Goal: Transaction & Acquisition: Purchase product/service

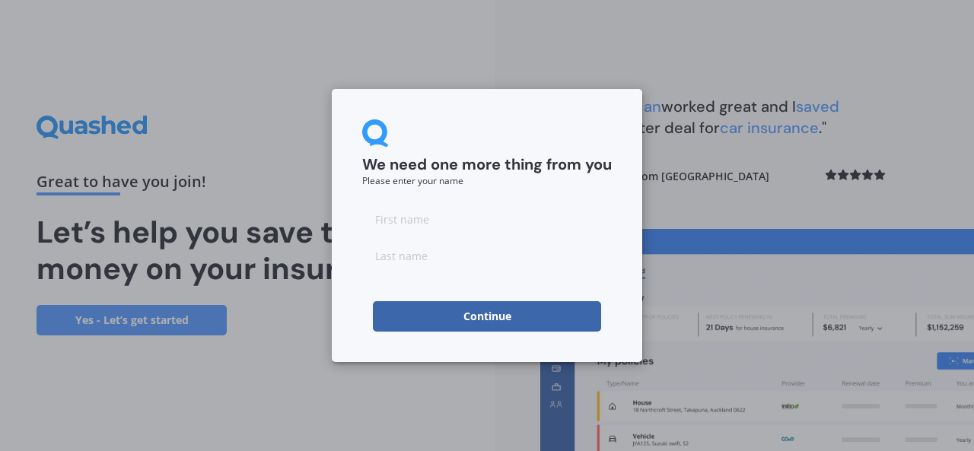
click at [387, 219] on input at bounding box center [487, 219] width 250 height 30
type input "[PERSON_NAME]"
click at [395, 257] on input at bounding box center [487, 256] width 250 height 30
type input "[PERSON_NAME]"
click at [483, 317] on button "Continue" at bounding box center [487, 316] width 228 height 30
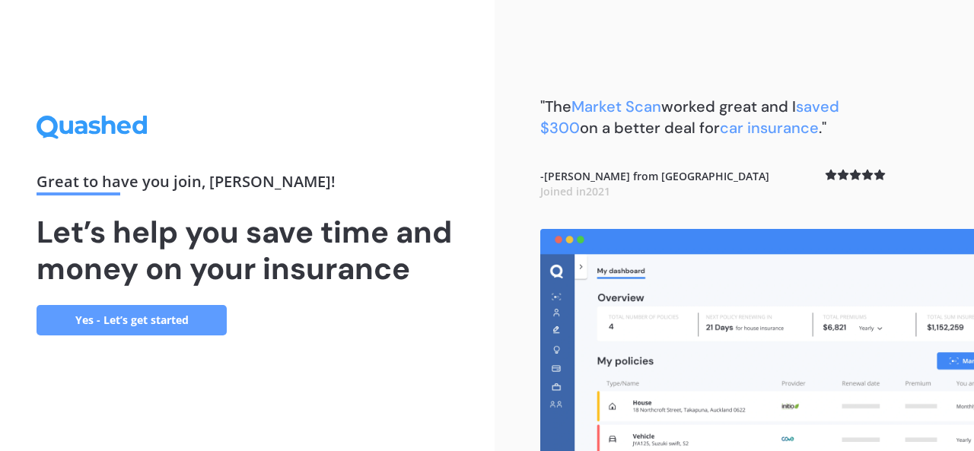
click at [151, 319] on link "Yes - Let’s get started" at bounding box center [132, 320] width 190 height 30
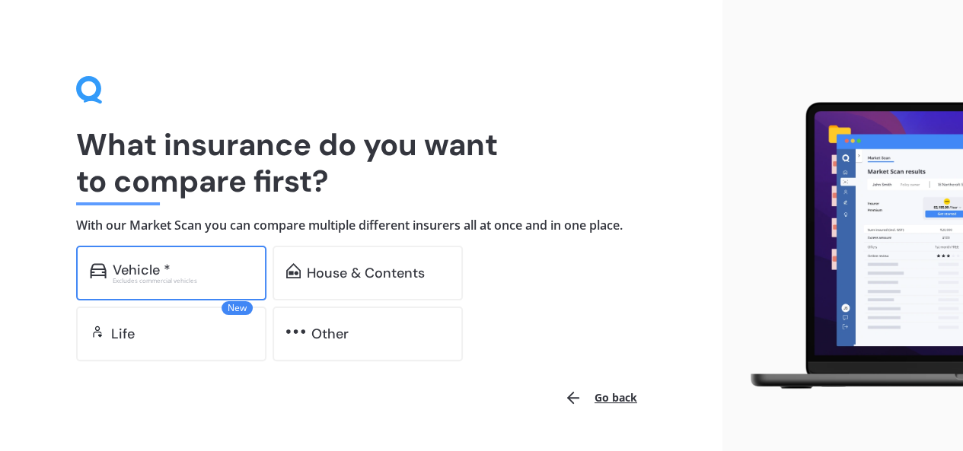
click at [157, 273] on div "Vehicle *" at bounding box center [142, 270] width 58 height 15
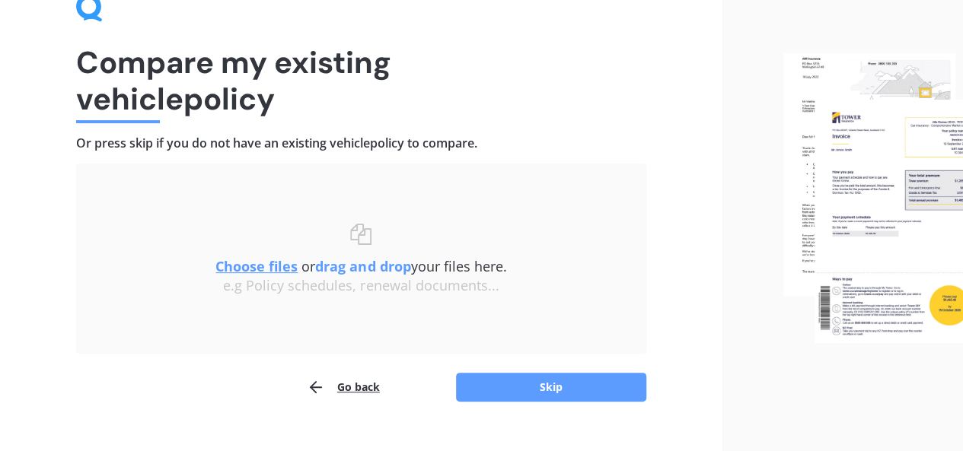
scroll to position [83, 0]
click at [576, 388] on button "Skip" at bounding box center [551, 386] width 190 height 29
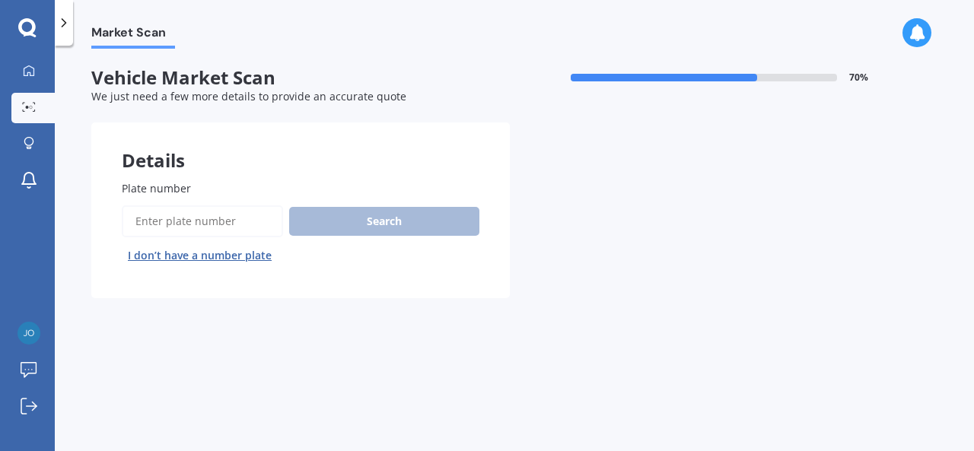
click at [233, 223] on input "Plate number" at bounding box center [202, 222] width 161 height 32
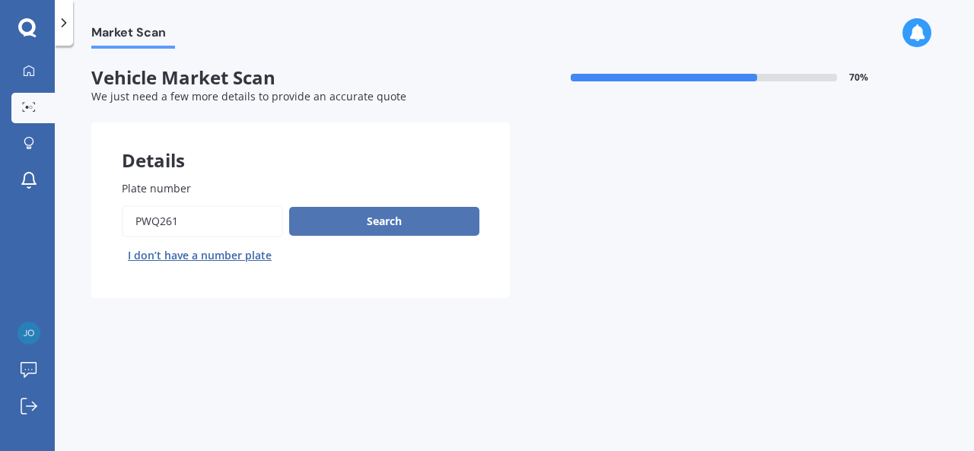
type input "pwq261"
click at [376, 229] on button "Search" at bounding box center [384, 221] width 190 height 29
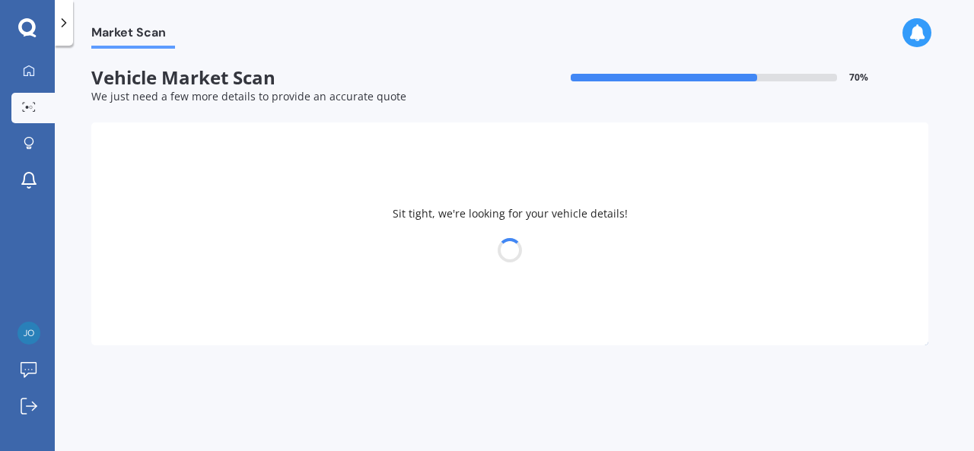
select select "TOYOTA"
select select "HILUX"
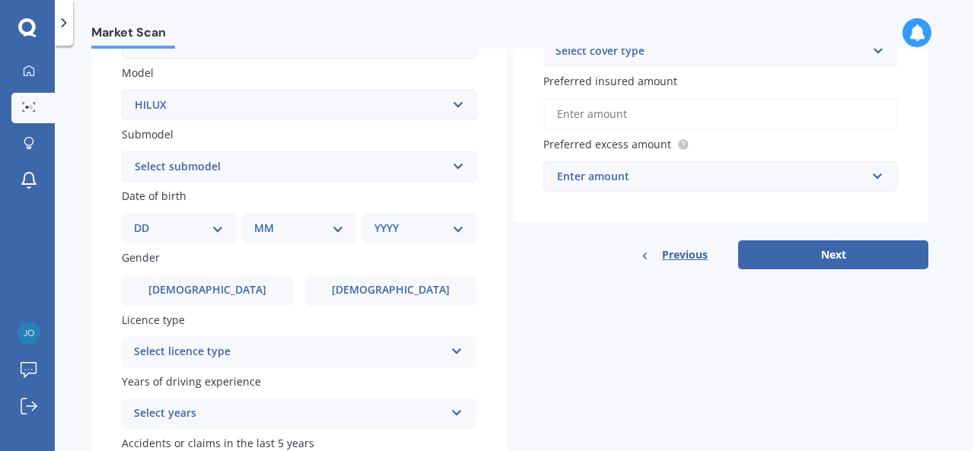
scroll to position [340, 0]
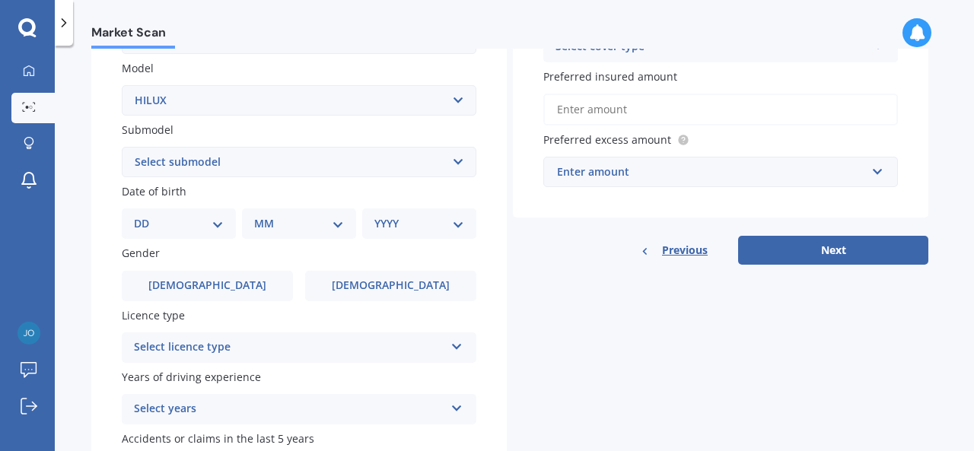
click at [217, 229] on select "DD 01 02 03 04 05 06 07 08 09 10 11 12 13 14 15 16 17 18 19 20 21 22 23 24 25 2…" at bounding box center [179, 223] width 90 height 17
select select "21"
click at [146, 217] on select "DD 01 02 03 04 05 06 07 08 09 10 11 12 13 14 15 16 17 18 19 20 21 22 23 24 25 2…" at bounding box center [179, 223] width 90 height 17
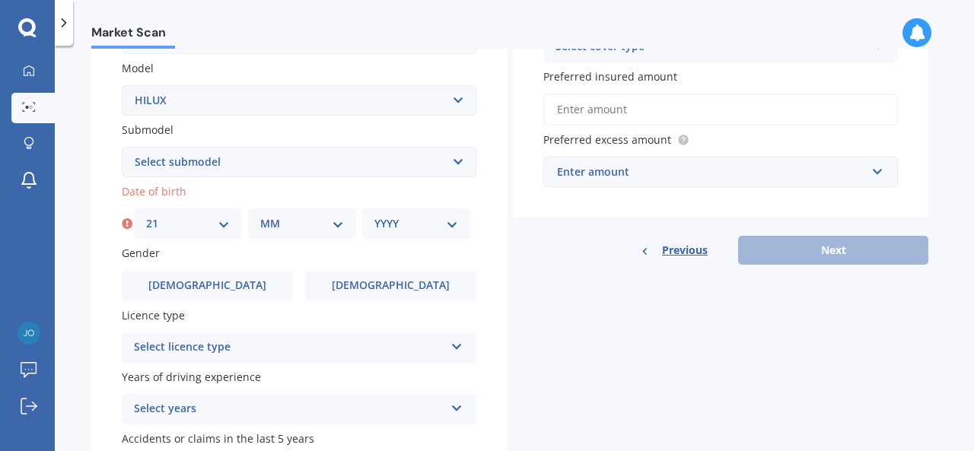
click at [347, 232] on div "MM 01 02 03 04 05 06 07 08 09 10 11 12" at bounding box center [302, 224] width 108 height 30
click at [340, 230] on select "MM 01 02 03 04 05 06 07 08 09 10 11 12" at bounding box center [302, 223] width 84 height 17
select select "01"
click at [260, 217] on select "MM 01 02 03 04 05 06 07 08 09 10 11 12" at bounding box center [302, 223] width 84 height 17
click at [455, 228] on select "YYYY 2025 2024 2023 2022 2021 2020 2019 2018 2017 2016 2015 2014 2013 2012 2011…" at bounding box center [417, 223] width 84 height 17
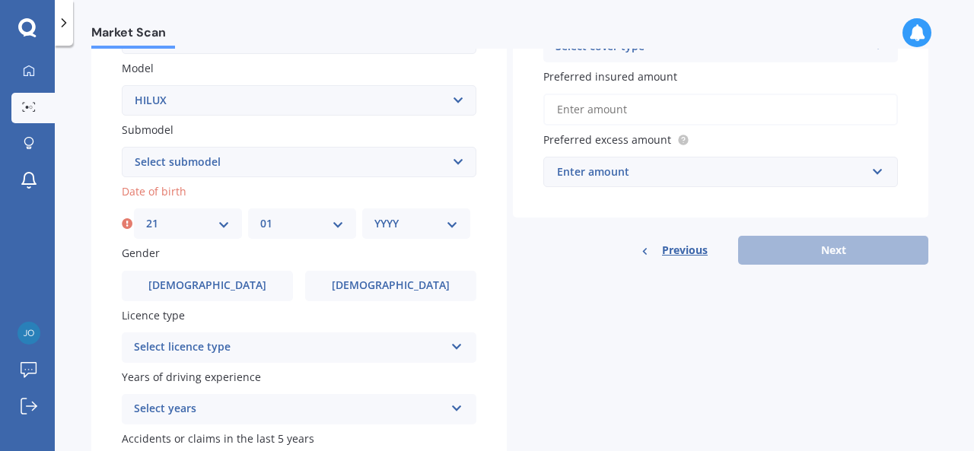
select select "1967"
click at [375, 217] on select "YYYY 2025 2024 2023 2022 2021 2020 2019 2018 2017 2016 2015 2014 2013 2012 2011…" at bounding box center [417, 223] width 84 height 17
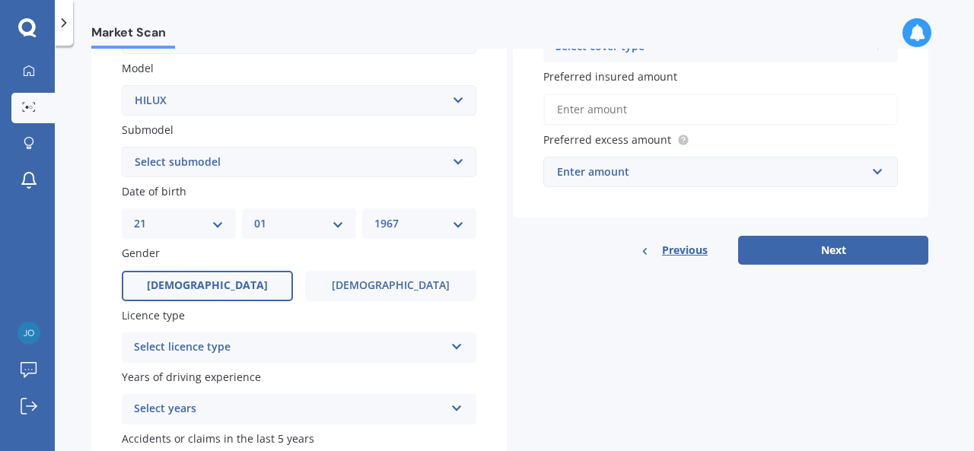
click at [231, 293] on label "[DEMOGRAPHIC_DATA]" at bounding box center [207, 286] width 171 height 30
click at [0, 0] on input "[DEMOGRAPHIC_DATA]" at bounding box center [0, 0] width 0 height 0
click at [396, 349] on div "Select licence type" at bounding box center [289, 348] width 311 height 18
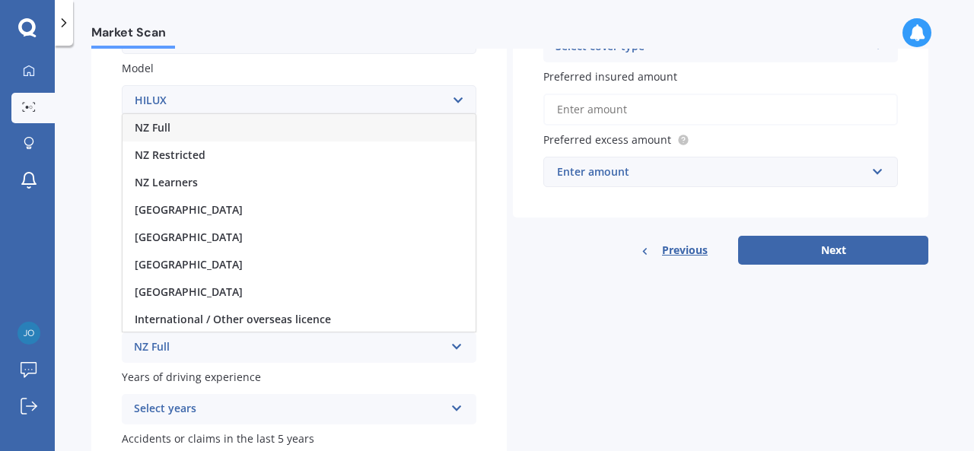
click at [206, 131] on div "NZ Full" at bounding box center [299, 127] width 353 height 27
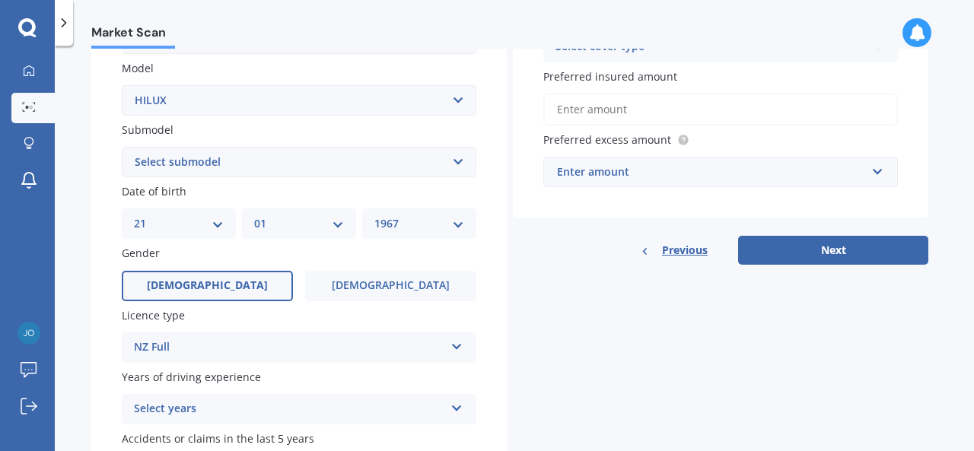
click at [459, 411] on icon at bounding box center [457, 405] width 13 height 11
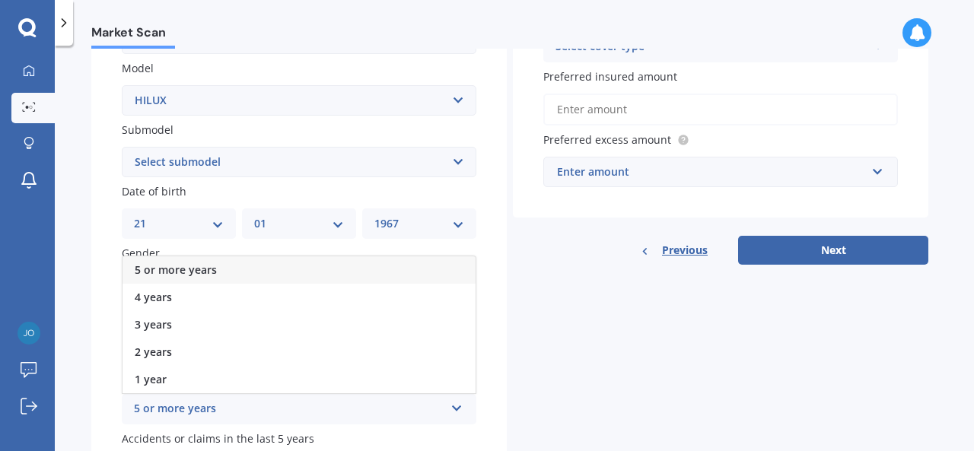
click at [233, 273] on div "5 or more years" at bounding box center [299, 270] width 353 height 27
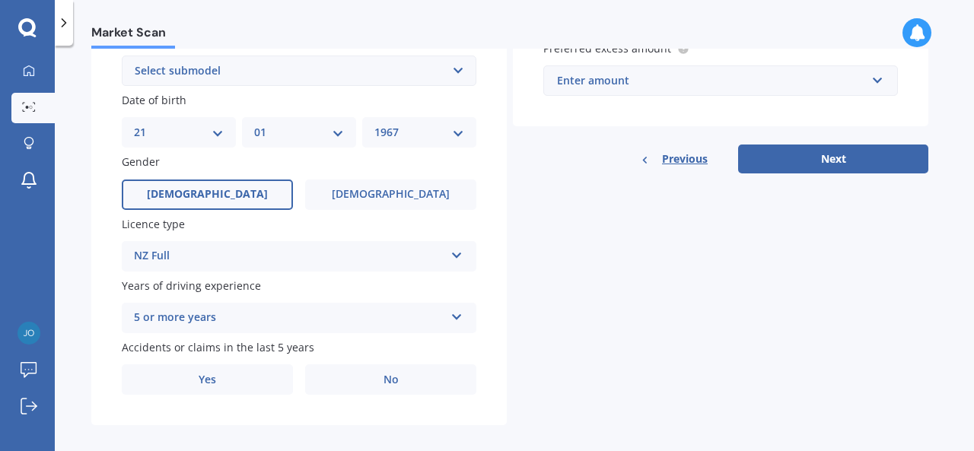
scroll to position [447, 0]
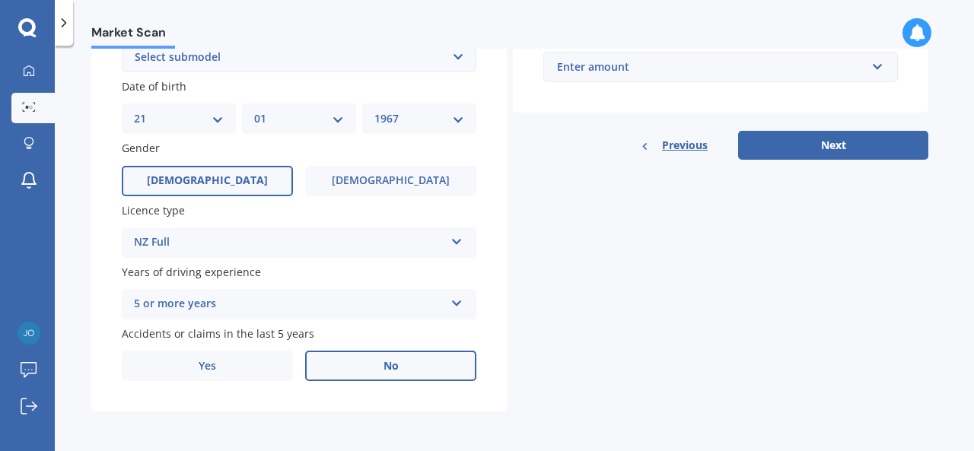
click at [417, 362] on label "No" at bounding box center [390, 366] width 171 height 30
click at [0, 0] on input "No" at bounding box center [0, 0] width 0 height 0
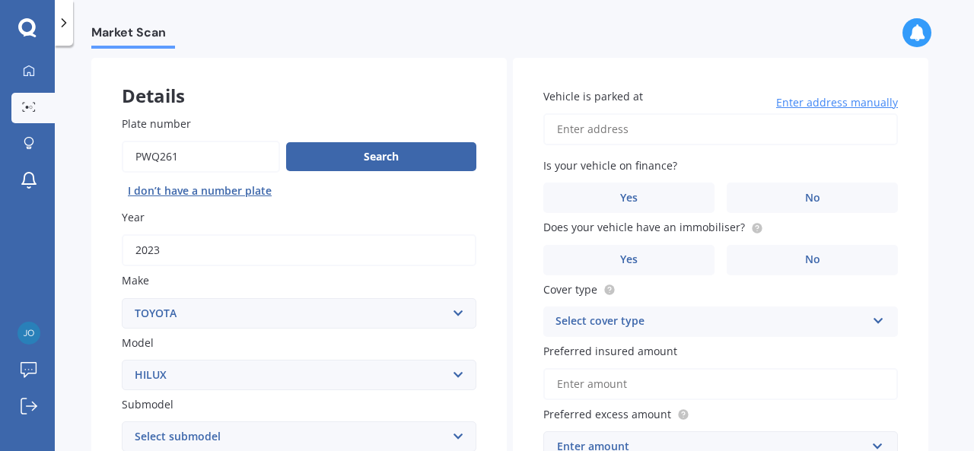
scroll to position [0, 0]
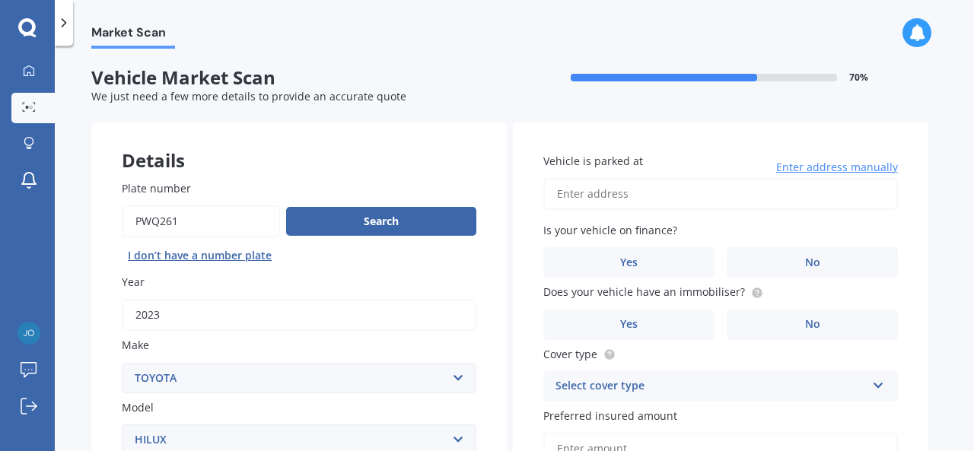
click at [618, 194] on input "Vehicle is parked at" at bounding box center [721, 194] width 355 height 32
type input "[STREET_ADDRESS]"
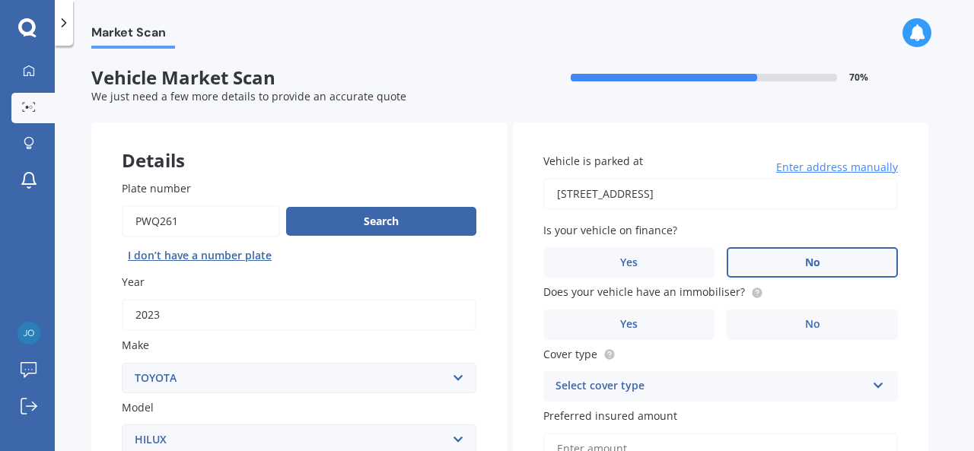
click at [818, 263] on span "No" at bounding box center [812, 263] width 15 height 13
click at [0, 0] on input "No" at bounding box center [0, 0] width 0 height 0
click at [814, 325] on span "No" at bounding box center [812, 324] width 15 height 13
click at [0, 0] on input "No" at bounding box center [0, 0] width 0 height 0
click at [877, 388] on icon at bounding box center [878, 383] width 13 height 11
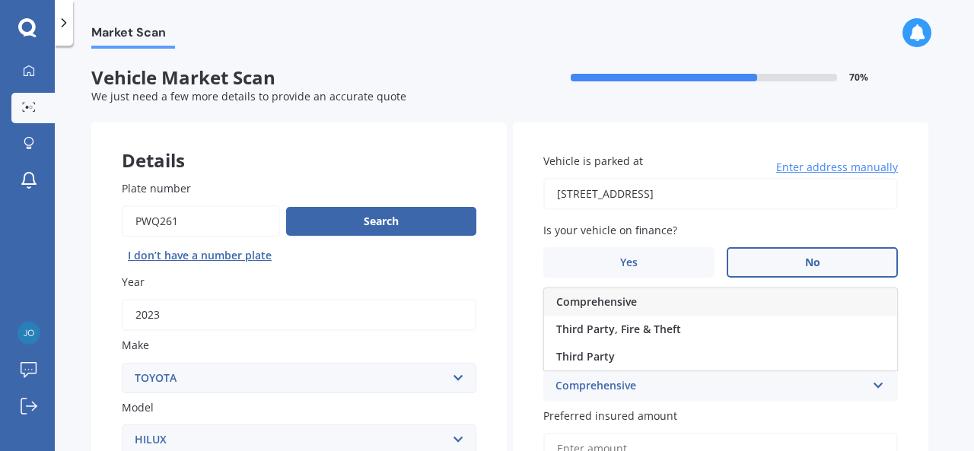
click at [625, 301] on span "Comprehensive" at bounding box center [597, 302] width 81 height 14
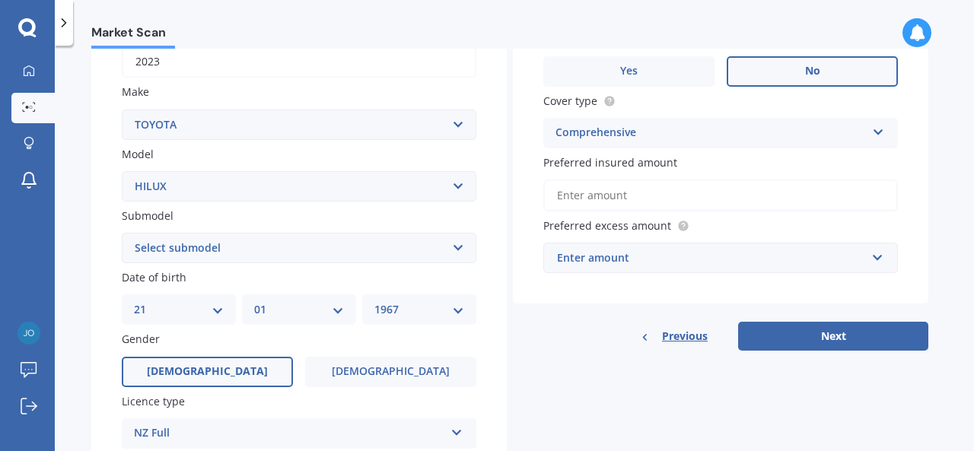
scroll to position [255, 0]
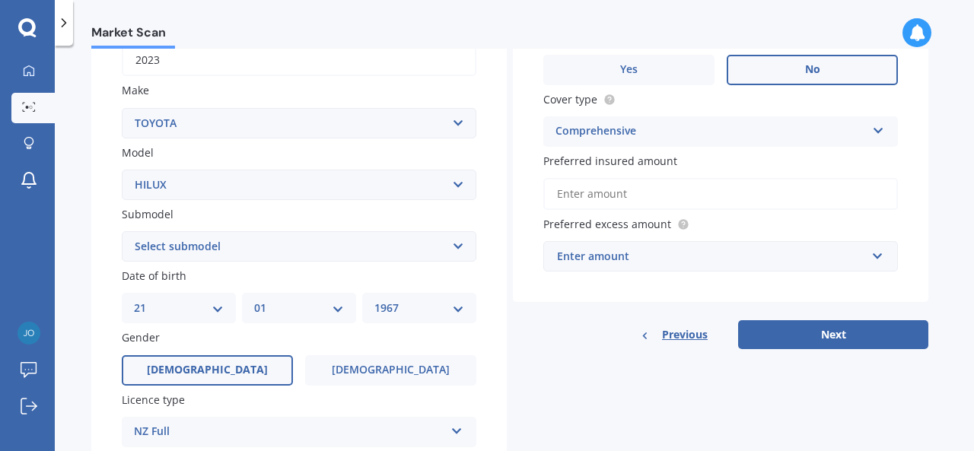
click at [636, 195] on input "Preferred insured amount" at bounding box center [721, 194] width 355 height 32
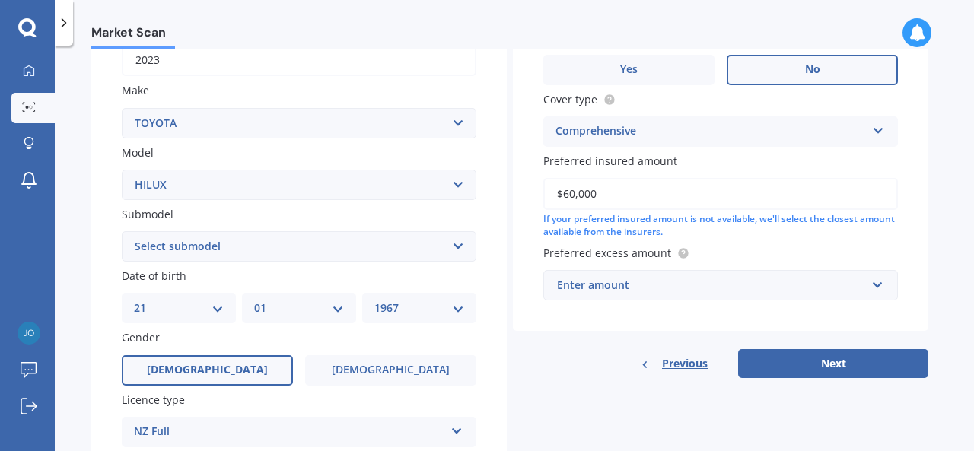
type input "$60,000"
click at [883, 286] on input "text" at bounding box center [715, 285] width 341 height 29
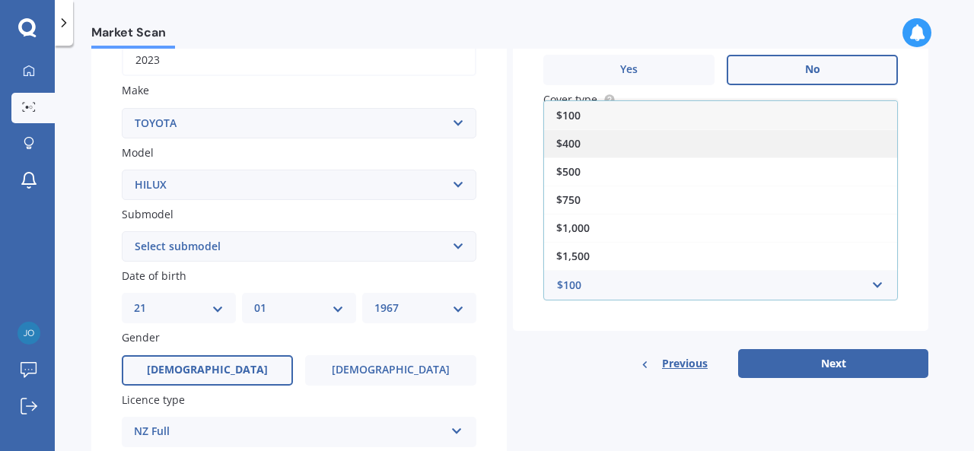
click at [600, 144] on div "$400" at bounding box center [720, 143] width 353 height 28
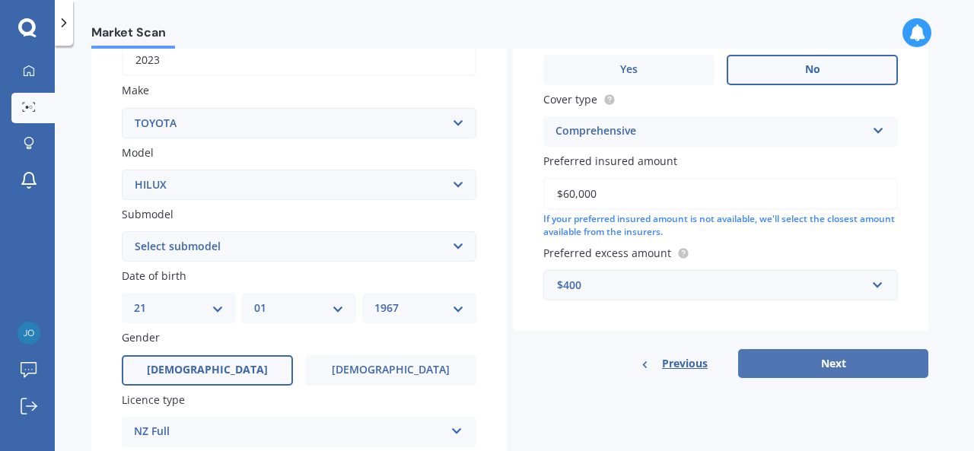
click at [812, 366] on button "Next" at bounding box center [833, 363] width 190 height 29
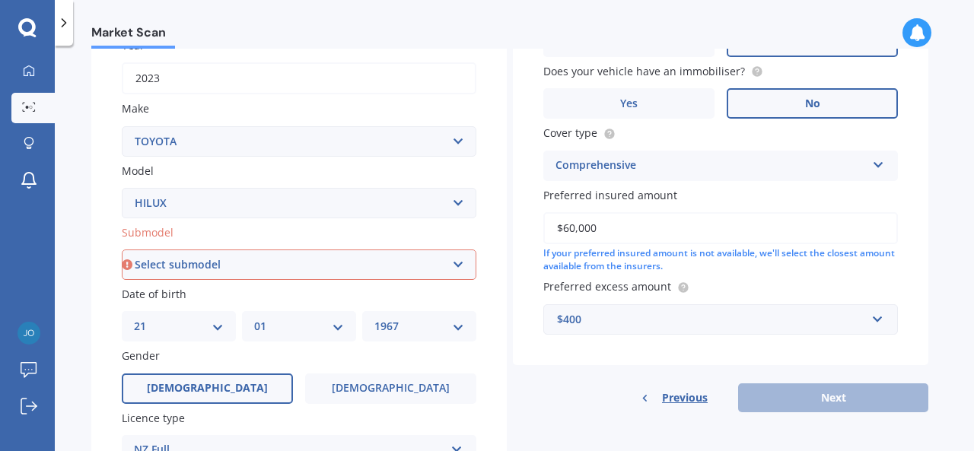
scroll to position [209, 0]
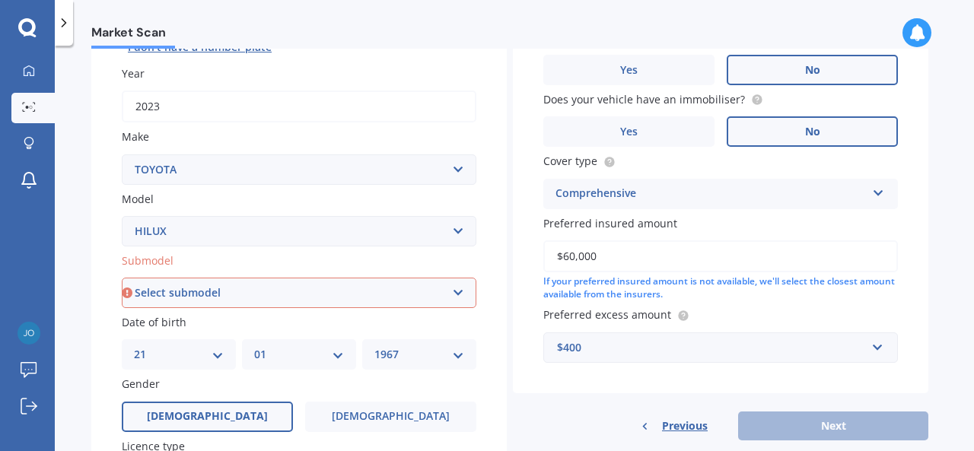
click at [460, 290] on select "Select submodel (All other) Diesel Diesel 4WD Petrol 4WD SR TD DC 2.8D/6AT/UT S…" at bounding box center [299, 293] width 355 height 30
select select "SR TD DC 2.8D/6AT/UT"
click at [122, 308] on select "Select submodel (All other) Diesel Diesel 4WD Petrol 4WD SR TD DC 2.8D/6AT/UT S…" at bounding box center [299, 293] width 355 height 30
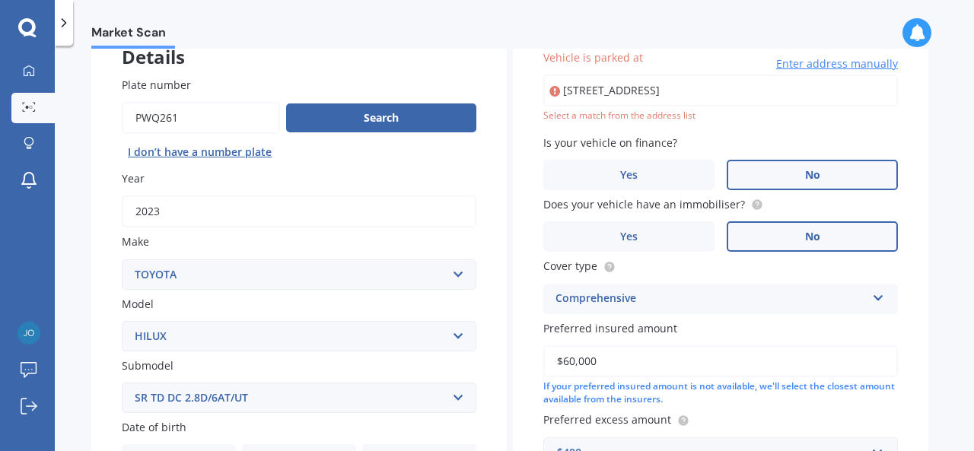
scroll to position [0, 41]
click at [573, 88] on input "[STREET_ADDRESS]" at bounding box center [721, 91] width 355 height 32
click at [859, 91] on input "[STREET_ADDRESS]" at bounding box center [721, 91] width 355 height 32
type input "[STREET_ADDRESS]"
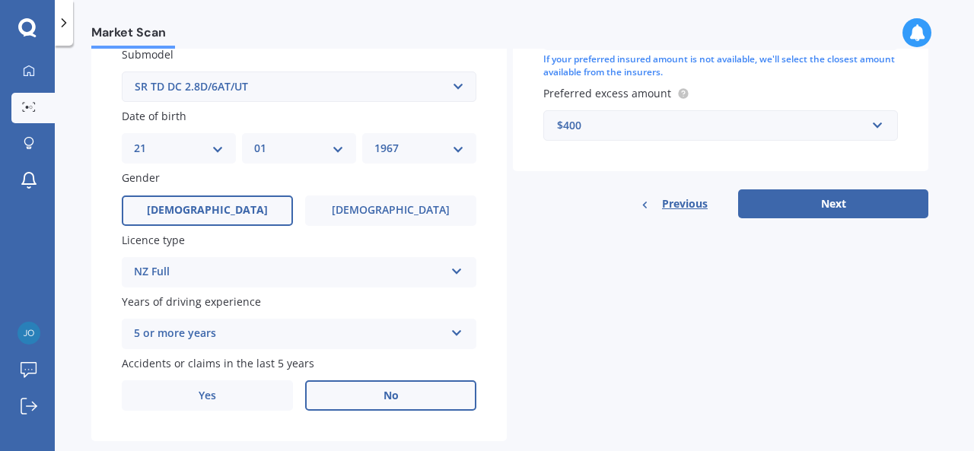
scroll to position [447, 0]
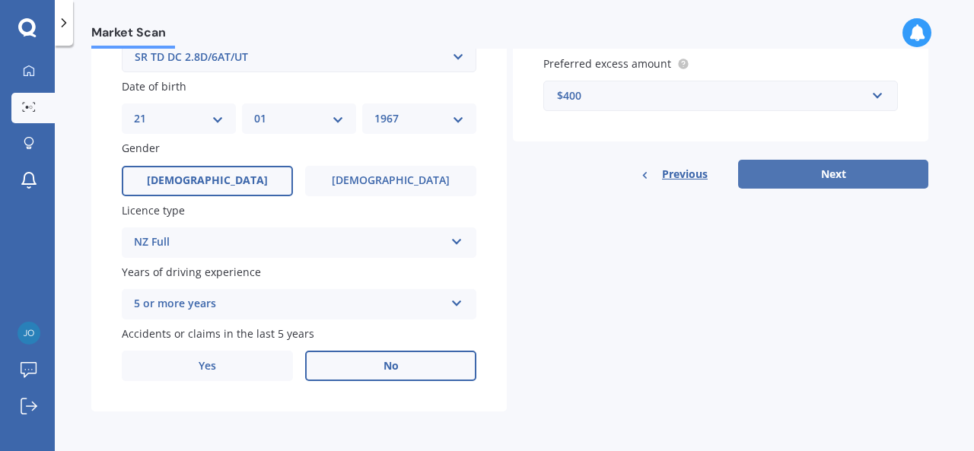
click at [840, 179] on button "Next" at bounding box center [833, 174] width 190 height 29
select select "21"
select select "01"
select select "1967"
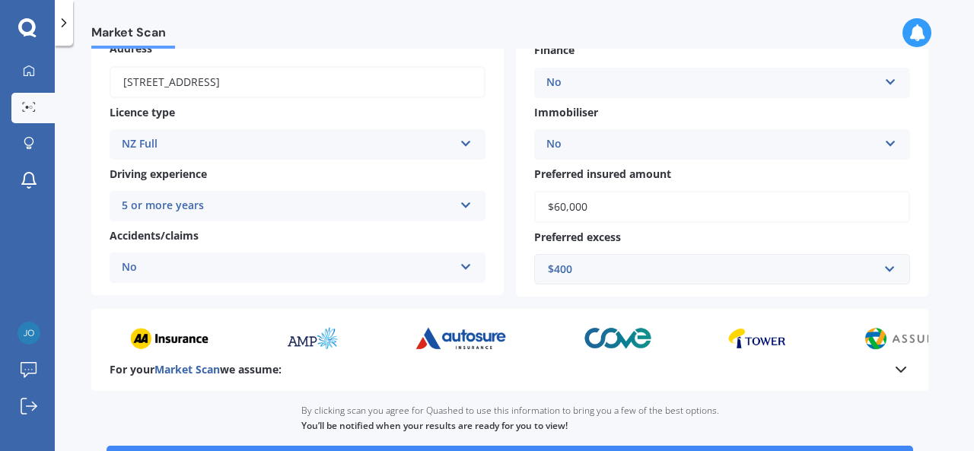
scroll to position [335, 0]
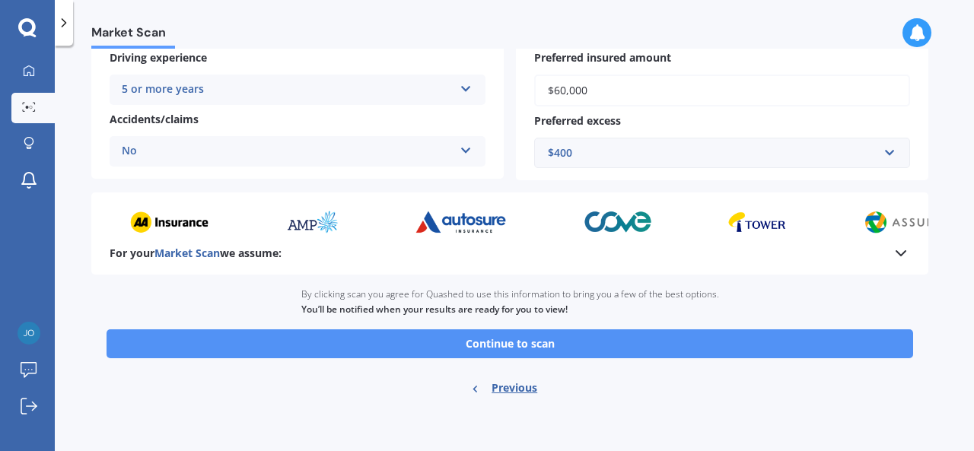
click at [625, 352] on button "Continue to scan" at bounding box center [510, 344] width 807 height 29
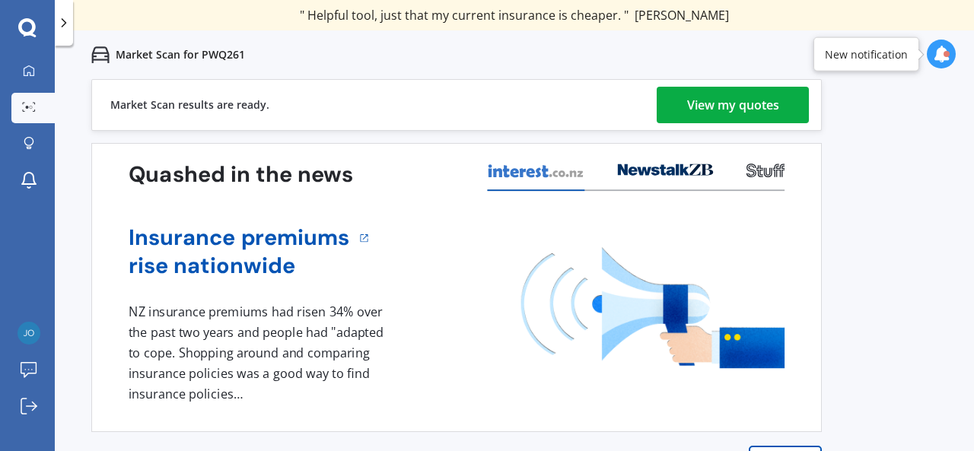
click at [726, 108] on div "View my quotes" at bounding box center [733, 105] width 92 height 37
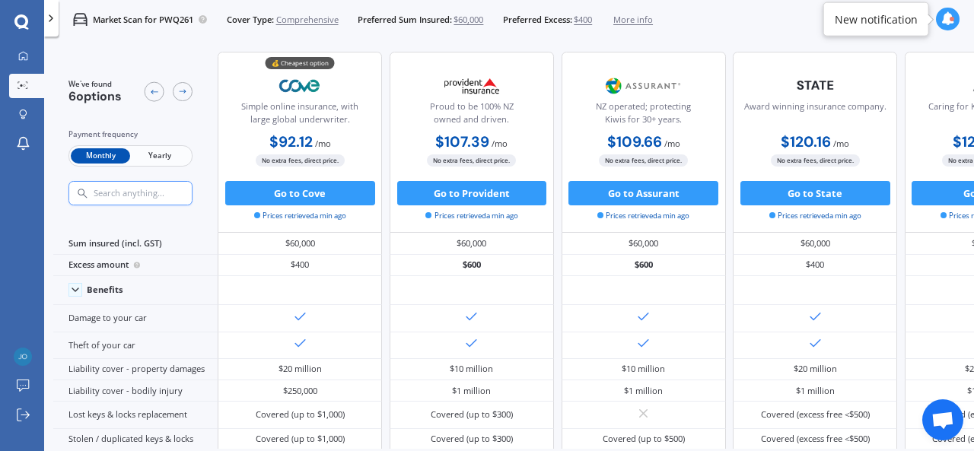
click at [167, 161] on span "Yearly" at bounding box center [159, 156] width 59 height 16
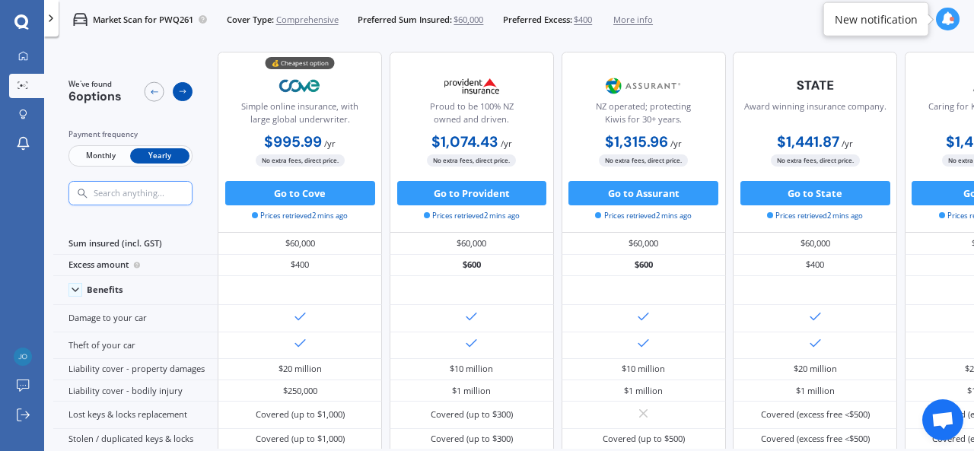
click at [181, 91] on icon at bounding box center [182, 92] width 7 height 5
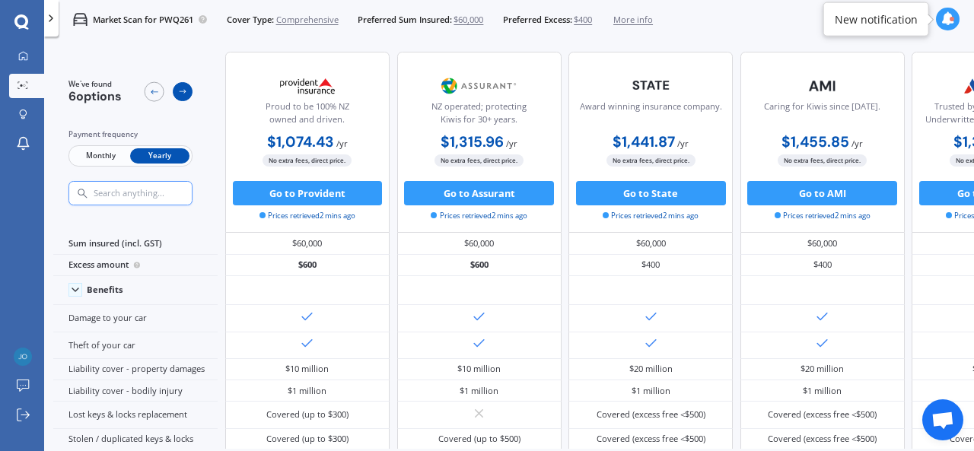
click at [181, 91] on icon at bounding box center [182, 92] width 7 height 5
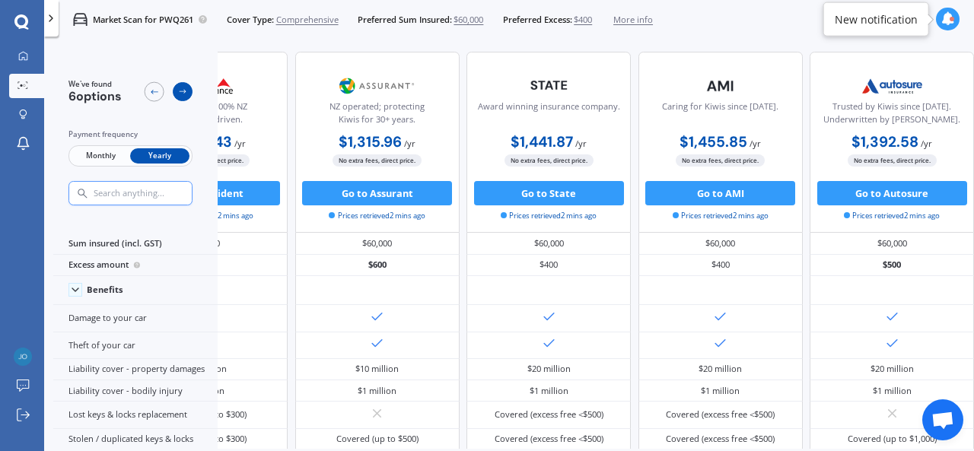
click at [181, 91] on icon at bounding box center [182, 92] width 7 height 5
click at [152, 90] on icon at bounding box center [154, 92] width 10 height 10
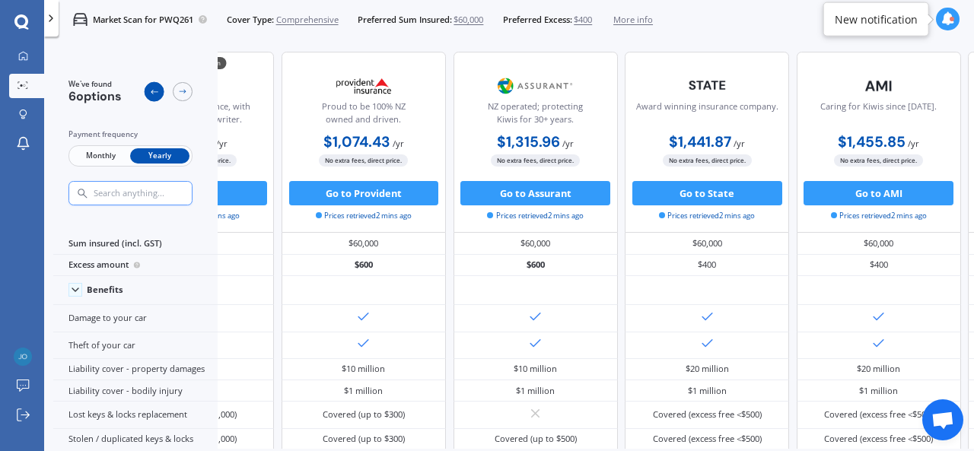
click at [152, 90] on icon at bounding box center [154, 92] width 10 height 10
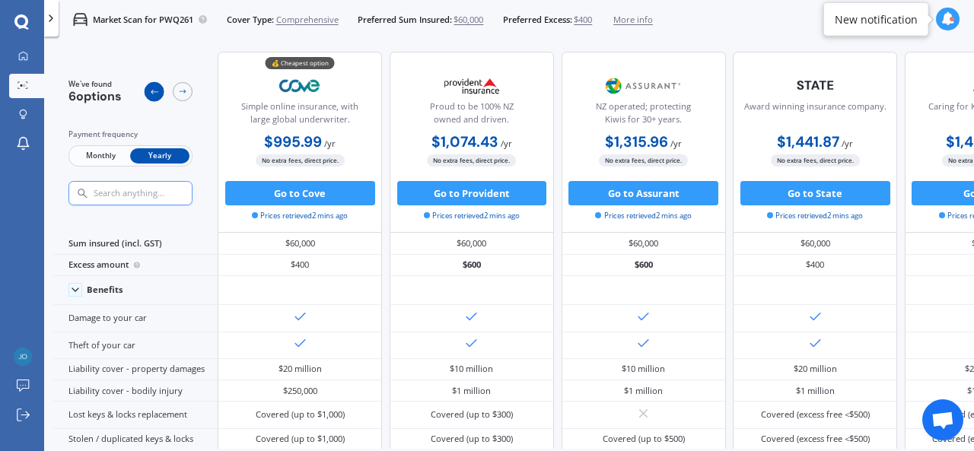
click at [152, 90] on icon at bounding box center [154, 92] width 10 height 10
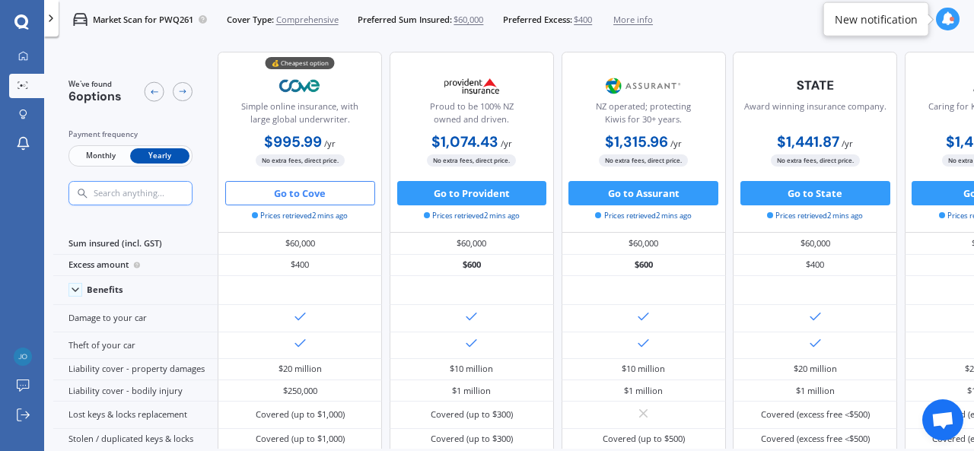
click at [313, 189] on button "Go to Cove" at bounding box center [300, 193] width 150 height 24
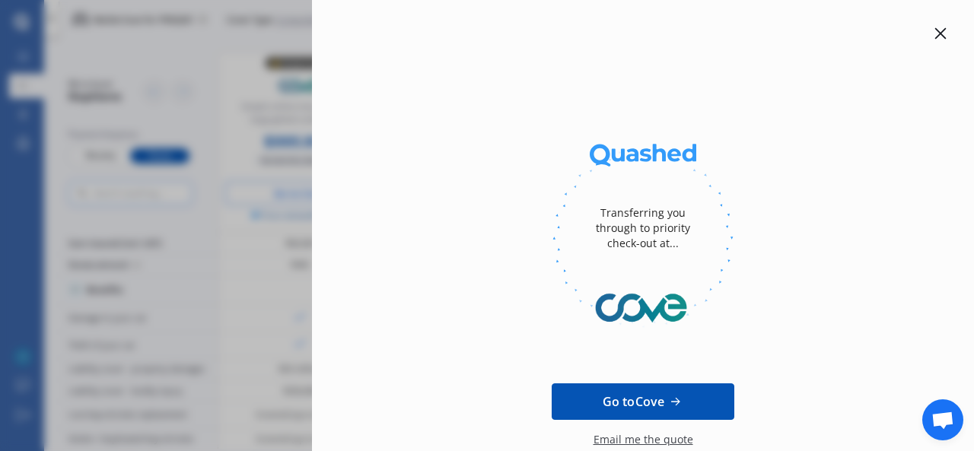
click at [936, 30] on icon at bounding box center [941, 33] width 11 height 11
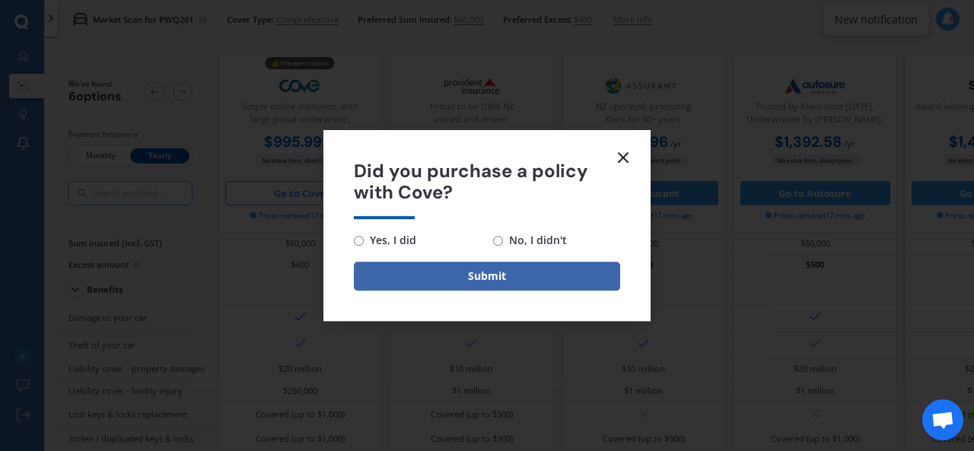
click at [623, 152] on icon at bounding box center [623, 157] width 18 height 18
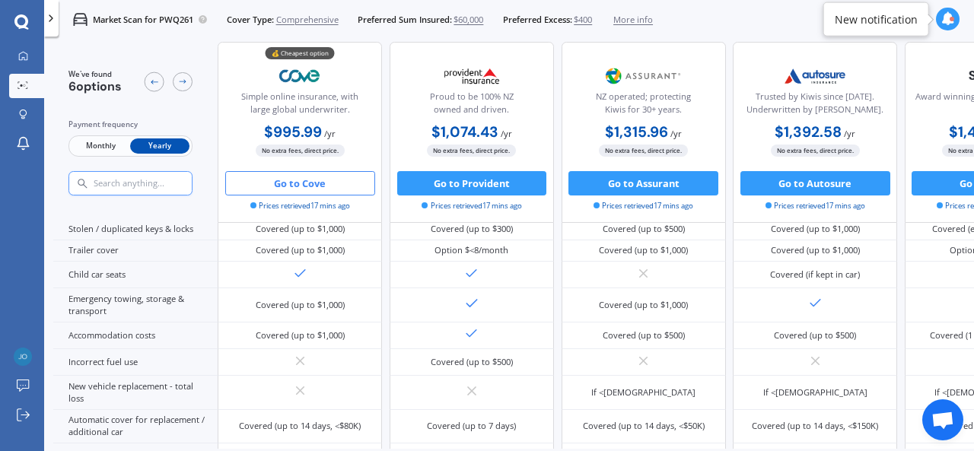
scroll to position [796, 0]
